Goal: Contribute content

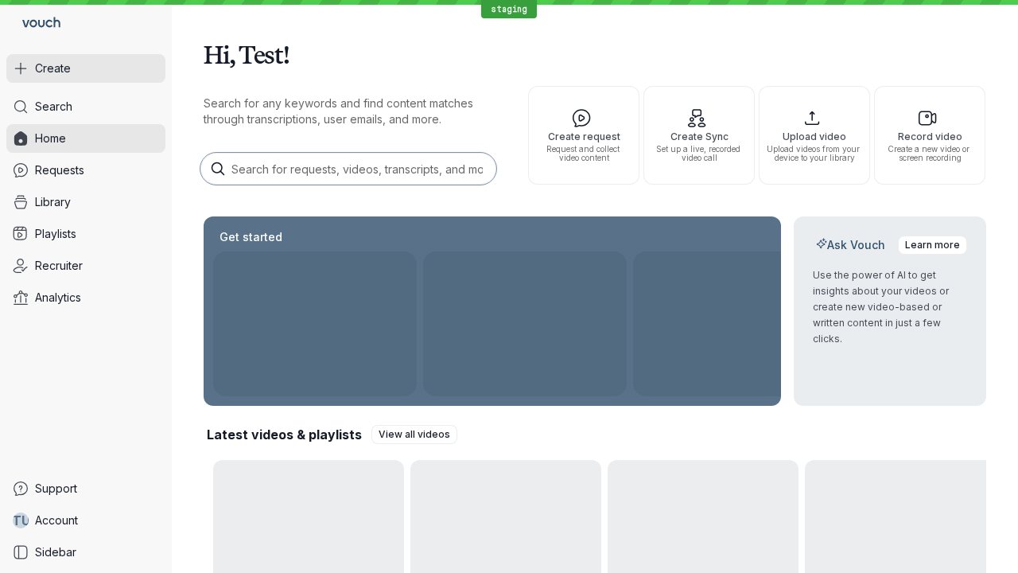
click at [86, 68] on button "Create" at bounding box center [85, 68] width 159 height 29
